Goal: Check status: Check status

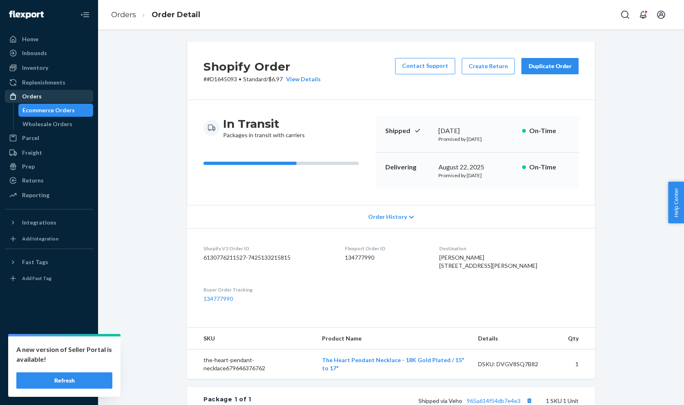
click at [29, 99] on div "Orders" at bounding box center [32, 96] width 20 height 8
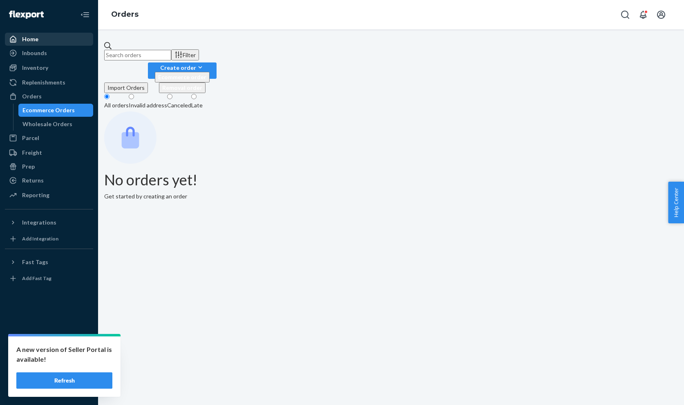
click at [22, 39] on div "Home" at bounding box center [30, 39] width 16 height 8
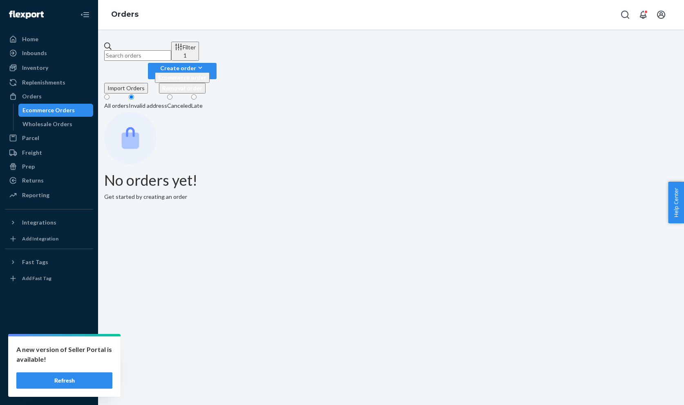
click at [129, 102] on div "All orders" at bounding box center [116, 106] width 25 height 8
click at [110, 94] on input "All orders" at bounding box center [106, 96] width 5 height 5
click at [50, 88] on link "Replenishments" at bounding box center [49, 82] width 88 height 13
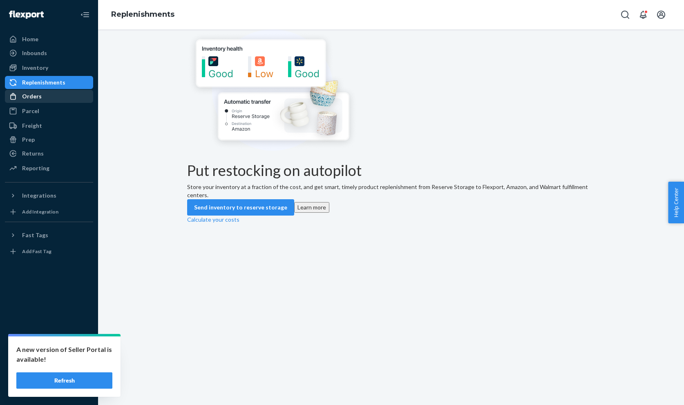
click at [39, 96] on div "Orders" at bounding box center [32, 96] width 20 height 8
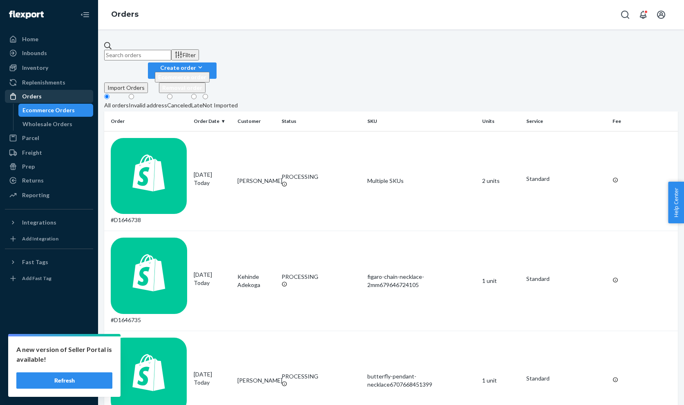
click at [37, 95] on div "Orders" at bounding box center [32, 96] width 20 height 8
click at [46, 96] on div "Orders" at bounding box center [49, 96] width 87 height 11
click at [167, 101] on div "Invalid address" at bounding box center [148, 105] width 38 height 8
click at [134, 94] on input "Invalid address" at bounding box center [131, 96] width 5 height 5
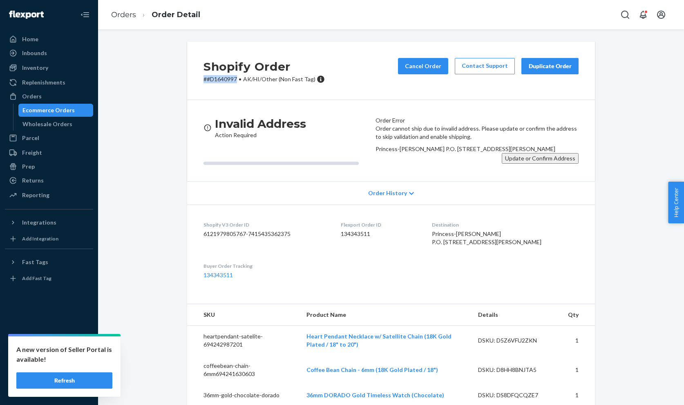
drag, startPoint x: 239, startPoint y: 79, endPoint x: 205, endPoint y: 79, distance: 33.9
click at [205, 79] on p "# #D1640997 • AK/HI/Other (Non Fast Tag)" at bounding box center [263, 79] width 121 height 8
copy p "# #D1640997"
click at [43, 95] on div "Orders" at bounding box center [49, 96] width 87 height 11
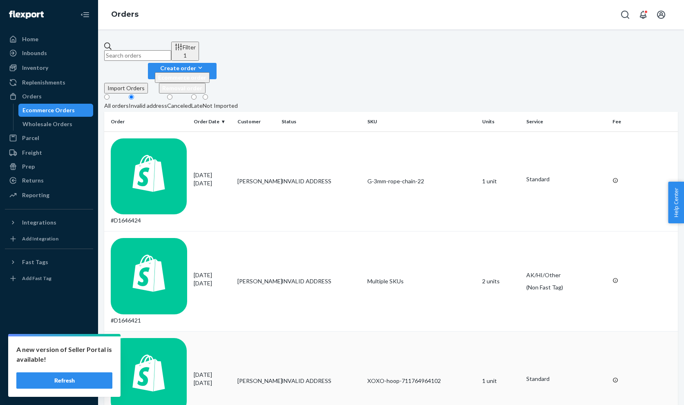
click at [142, 338] on div "#D1644451" at bounding box center [149, 381] width 76 height 87
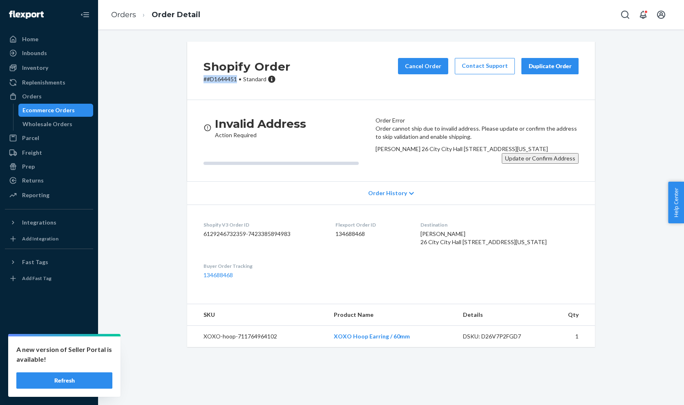
drag, startPoint x: 208, startPoint y: 80, endPoint x: 239, endPoint y: 80, distance: 30.6
click at [239, 80] on p "# #D1644451 • Standard" at bounding box center [246, 79] width 87 height 8
copy p "# #D1644451"
click at [514, 164] on button "Update or Confirm Address" at bounding box center [540, 158] width 77 height 11
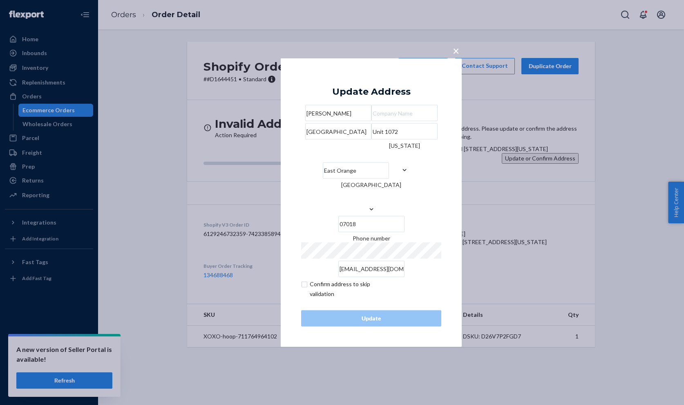
click at [371, 140] on input "26 City City Hall Plaza" at bounding box center [338, 131] width 66 height 16
paste input "Hall Plz"
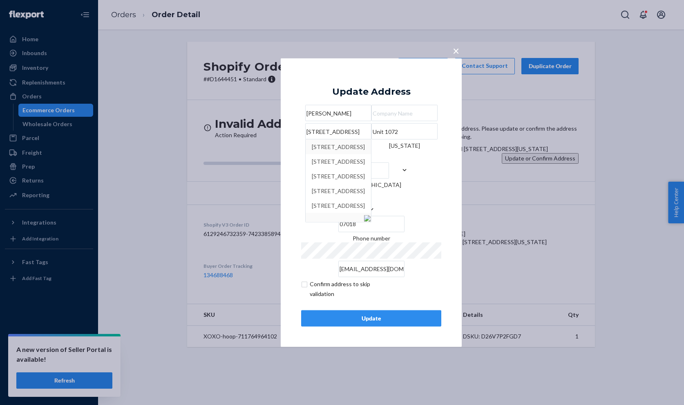
type input "26 City Hall Plz"
click at [356, 58] on div "× Update Address Monica Lewis 26 City Hall Plz 26 City Hall Plaza, East Orange,…" at bounding box center [371, 202] width 181 height 289
click at [341, 324] on button "Update" at bounding box center [371, 318] width 140 height 16
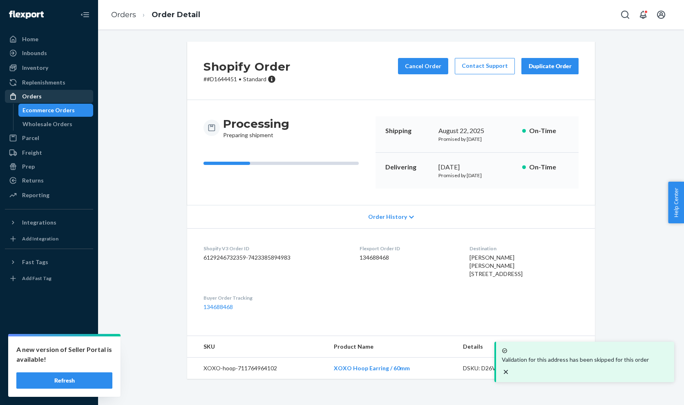
click at [48, 103] on link "Orders" at bounding box center [49, 96] width 88 height 13
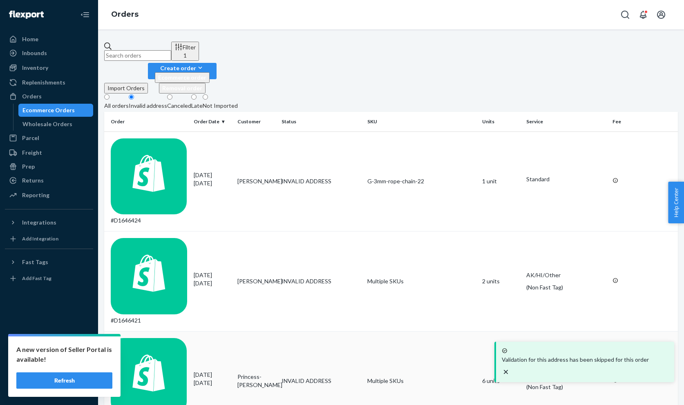
click at [143, 331] on td "#D1640997" at bounding box center [147, 381] width 86 height 100
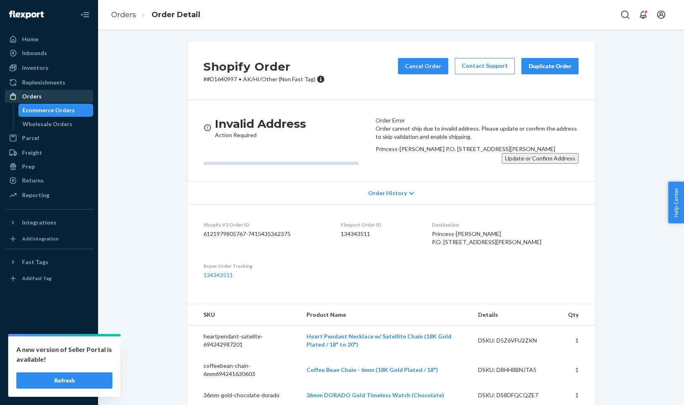
click at [32, 92] on div "Orders" at bounding box center [32, 96] width 20 height 8
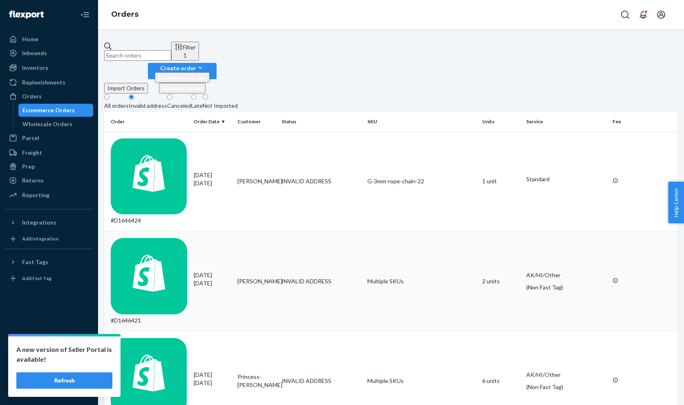
click at [146, 238] on div "#D1646421" at bounding box center [149, 281] width 76 height 87
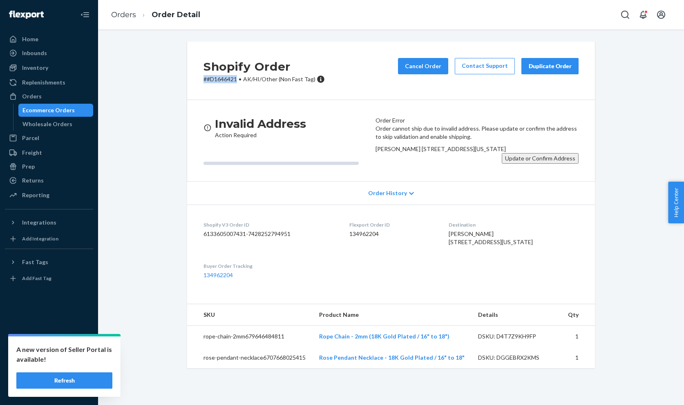
drag, startPoint x: 202, startPoint y: 76, endPoint x: 238, endPoint y: 80, distance: 36.6
click at [238, 80] on div "Shopify Order # #D1646421 • AK/HI/Other (Non Fast Tag) Cancel Order Contact Sup…" at bounding box center [391, 71] width 408 height 58
copy p "# #D1646421"
click at [222, 77] on p "# #D1646421 • AK/HI/Other (Non Fast Tag)" at bounding box center [263, 79] width 121 height 8
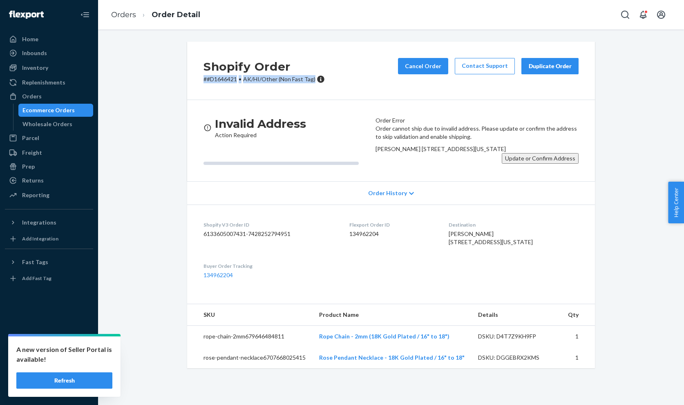
click at [222, 77] on p "# #D1646421 • AK/HI/Other (Non Fast Tag)" at bounding box center [263, 79] width 121 height 8
click at [234, 81] on p "# #D1646421 • AK/HI/Other (Non Fast Tag)" at bounding box center [263, 79] width 121 height 8
drag, startPoint x: 238, startPoint y: 80, endPoint x: 199, endPoint y: 80, distance: 39.2
click at [199, 80] on div "Shopify Order # #D1646421 • AK/HI/Other (Non Fast Tag) Cancel Order Contact Sup…" at bounding box center [391, 71] width 408 height 58
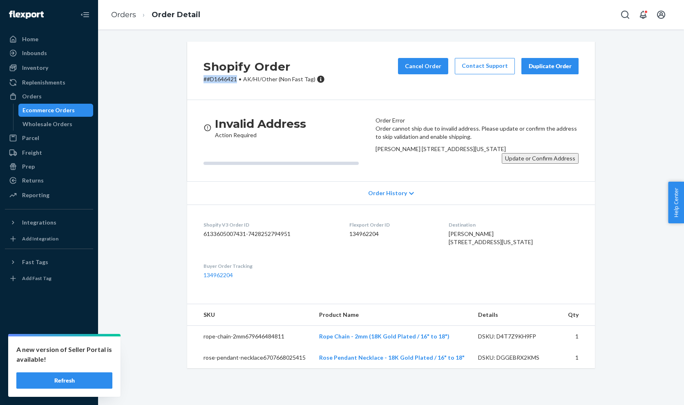
copy p "# #D1646421"
click at [509, 164] on button "Update or Confirm Address" at bounding box center [540, 158] width 77 height 11
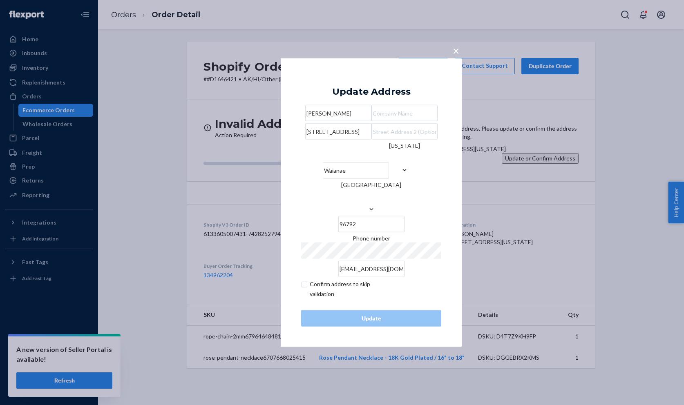
click at [310, 295] on input "checkbox" at bounding box center [348, 289] width 95 height 20
checkbox input "true"
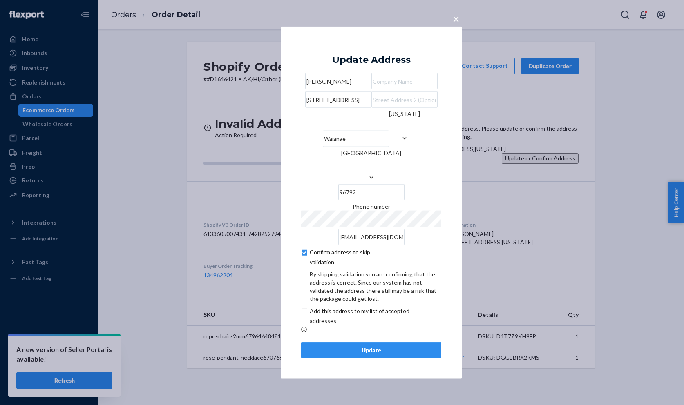
click at [326, 354] on div "Update" at bounding box center [371, 350] width 126 height 8
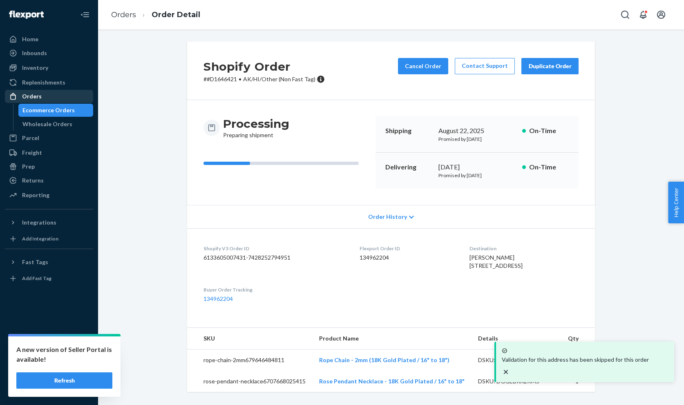
click at [33, 101] on div "Orders" at bounding box center [49, 96] width 87 height 11
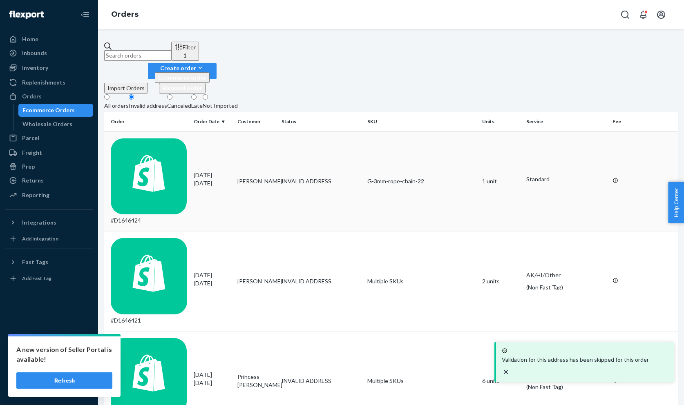
click at [130, 139] on div "#D1646424" at bounding box center [149, 182] width 76 height 87
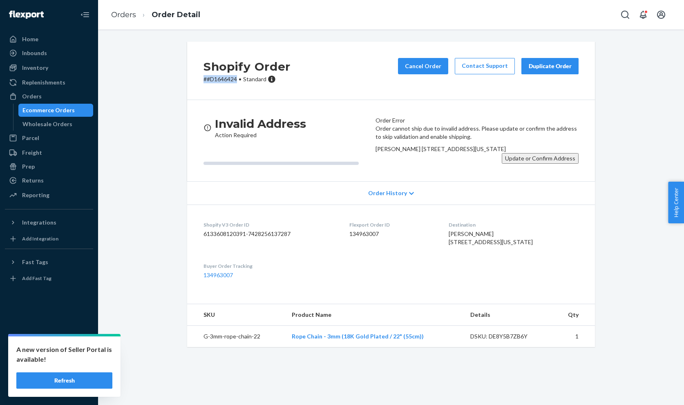
drag, startPoint x: 205, startPoint y: 79, endPoint x: 237, endPoint y: 79, distance: 31.9
click at [237, 79] on p "# #D1646424 • Standard" at bounding box center [246, 79] width 87 height 8
copy p "# #D1646424"
click at [520, 164] on button "Update or Confirm Address" at bounding box center [540, 158] width 77 height 11
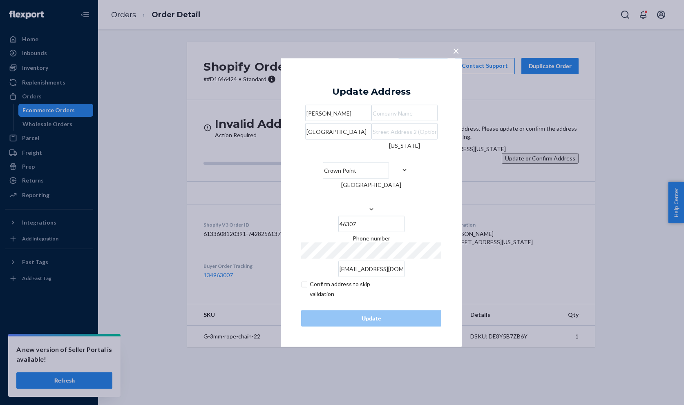
click at [328, 285] on form "Jayda Johnson 105th Ave Crown Point Indiana United States 46307 Phone number ba…" at bounding box center [371, 202] width 140 height 194
click at [328, 298] on input "checkbox" at bounding box center [348, 289] width 95 height 20
checkbox input "true"
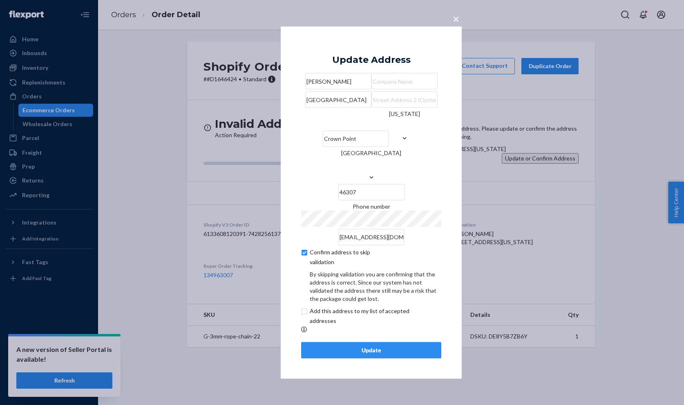
click at [337, 356] on button "Update" at bounding box center [371, 350] width 140 height 16
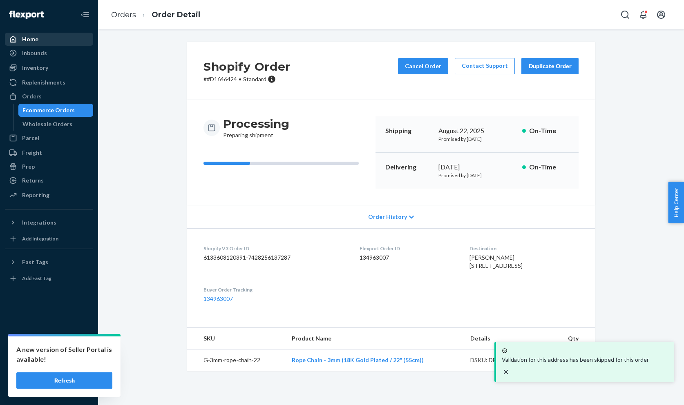
click at [82, 38] on div "Home" at bounding box center [49, 39] width 87 height 11
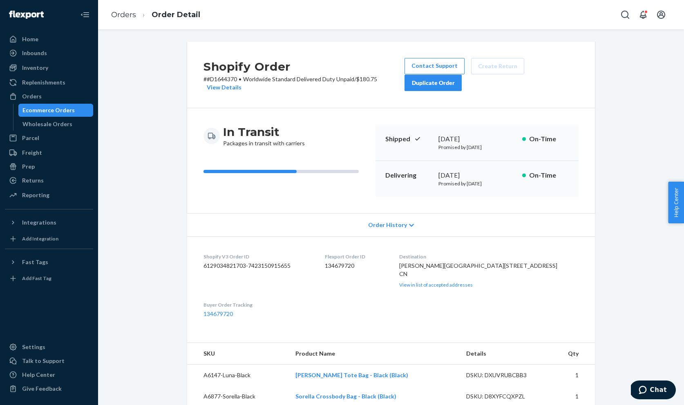
scroll to position [240, 0]
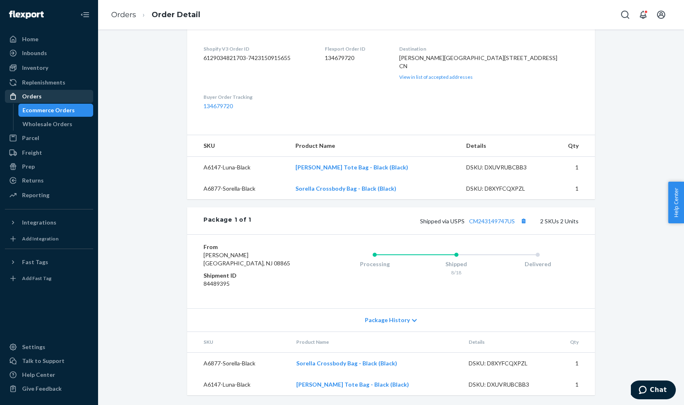
click at [49, 93] on div "Orders" at bounding box center [49, 96] width 87 height 11
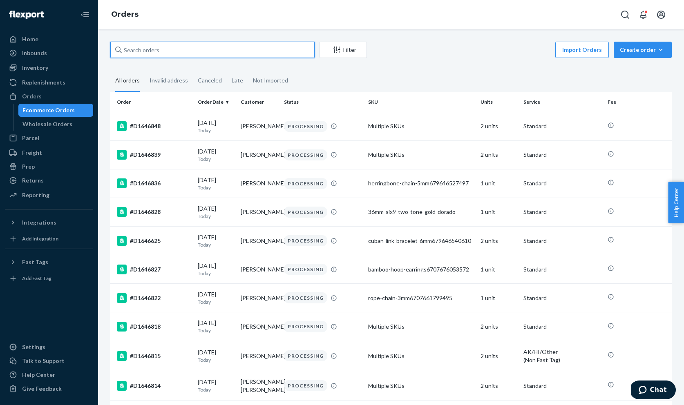
click at [165, 51] on input "text" at bounding box center [212, 50] width 204 height 16
paste input "#D1627456"
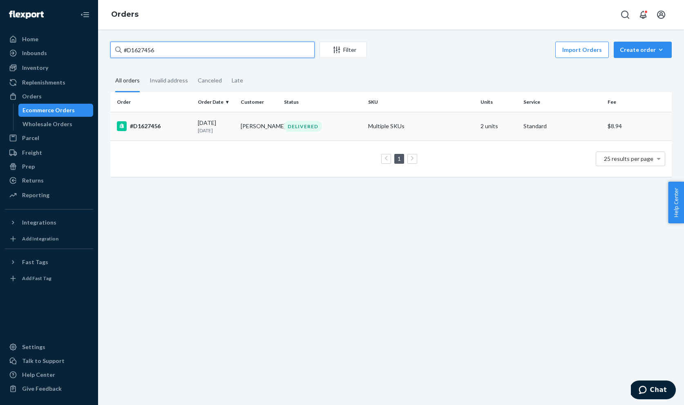
type input "#D1627456"
click at [139, 132] on td "#D1627456" at bounding box center [152, 126] width 84 height 29
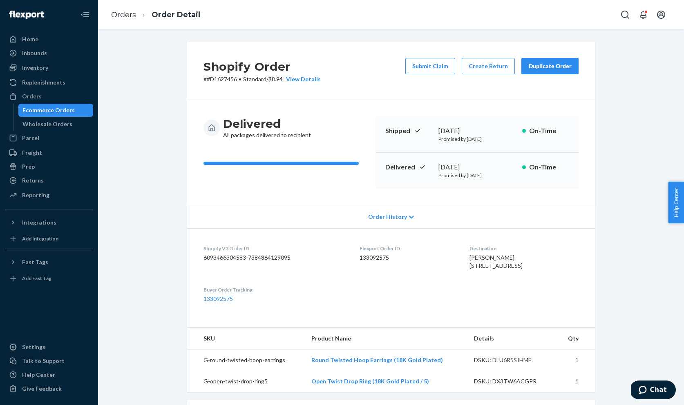
scroll to position [209, 0]
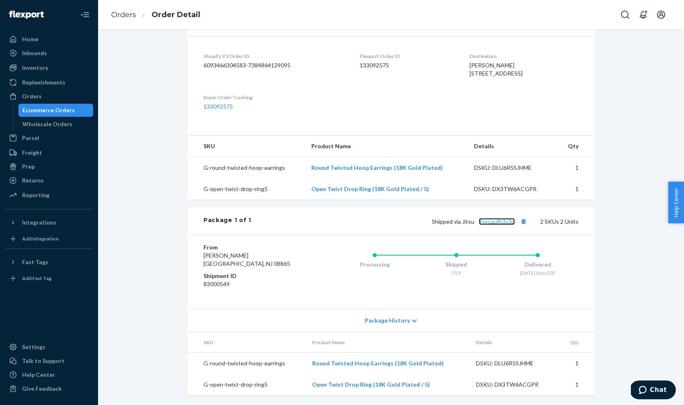
click at [510, 221] on link "9yycaufh3x3u" at bounding box center [497, 221] width 36 height 7
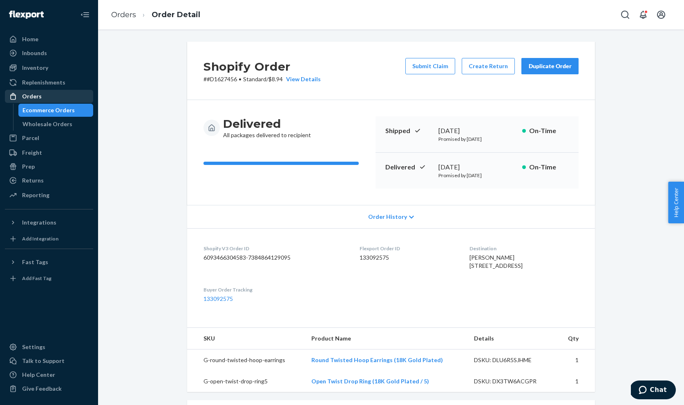
click at [56, 98] on div "Orders" at bounding box center [49, 96] width 87 height 11
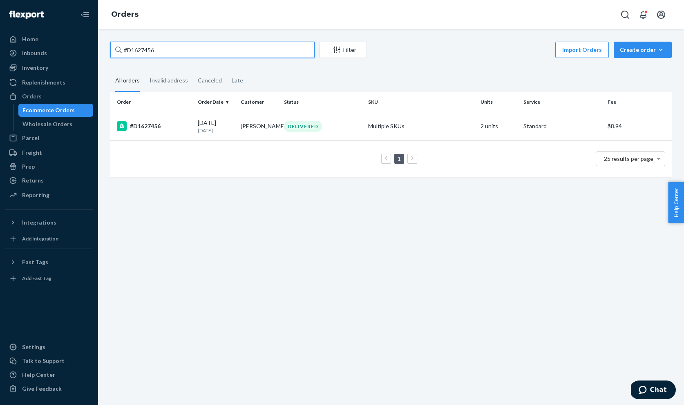
click at [184, 52] on input "#D1627456" at bounding box center [212, 50] width 204 height 16
paste input "31158"
type input "#D1631158"
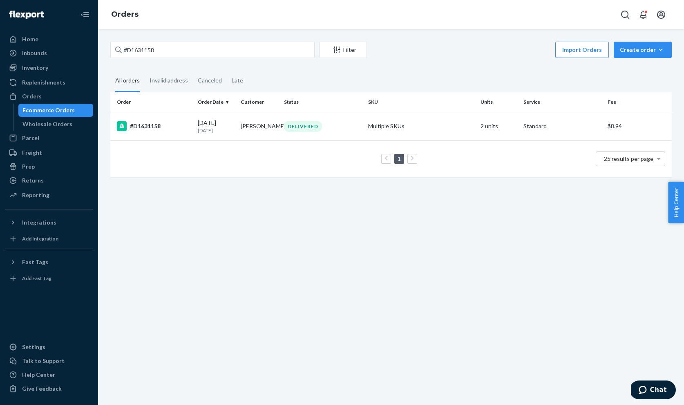
click at [174, 143] on td "1 25 results per page" at bounding box center [390, 159] width 561 height 36
click at [174, 130] on div "#D1631158" at bounding box center [154, 126] width 74 height 10
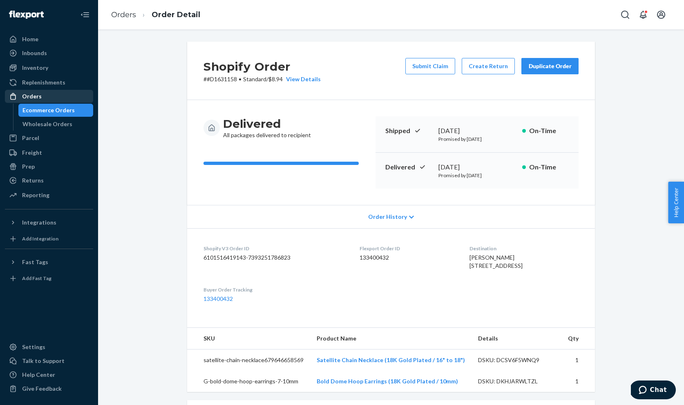
click at [17, 99] on icon at bounding box center [13, 96] width 8 height 8
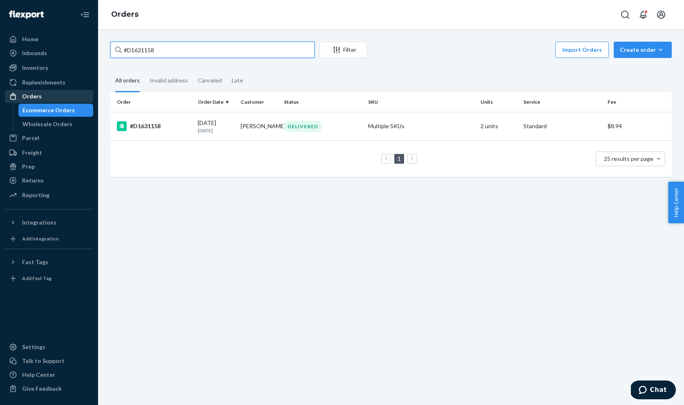
click at [210, 51] on input "#D1631158" at bounding box center [212, 50] width 204 height 16
paste input "D1641684-F1"
type input "D1641684"
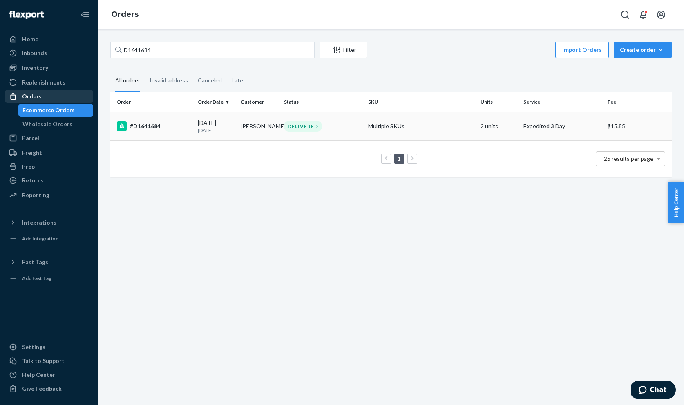
click at [185, 119] on td "#D1641684" at bounding box center [152, 126] width 84 height 29
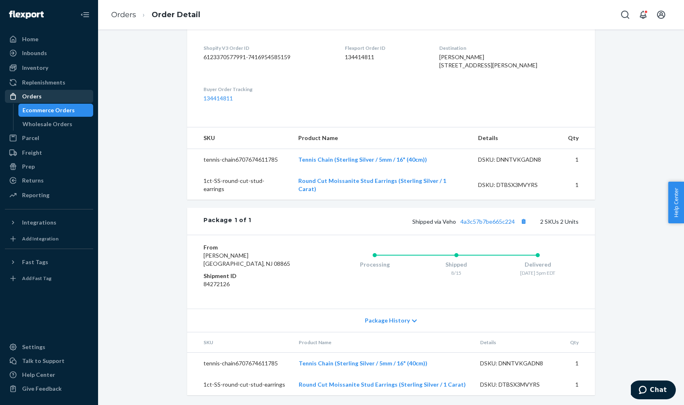
scroll to position [209, 0]
click at [481, 219] on link "4a3c57b7be665c224" at bounding box center [488, 221] width 54 height 7
